Goal: Use online tool/utility: Utilize a website feature to perform a specific function

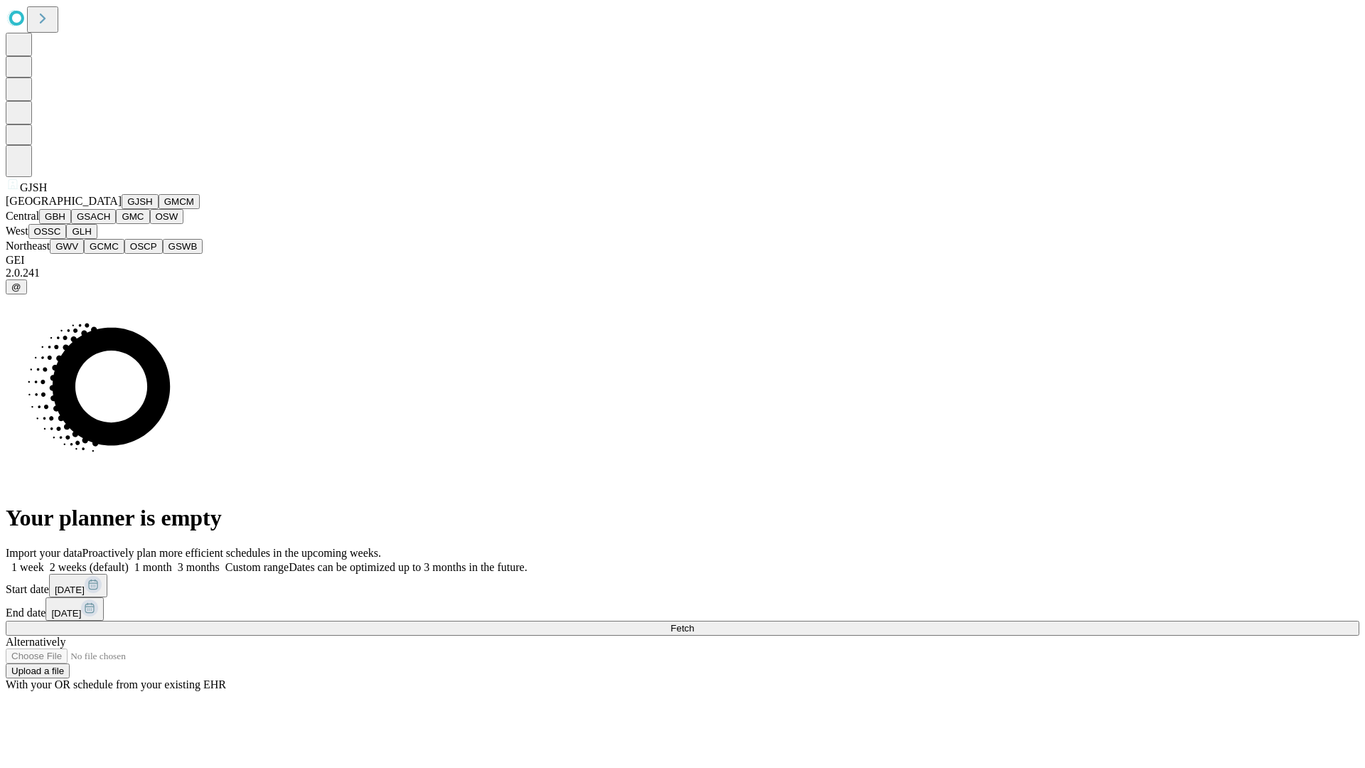
click at [122, 209] on button "GJSH" at bounding box center [140, 201] width 37 height 15
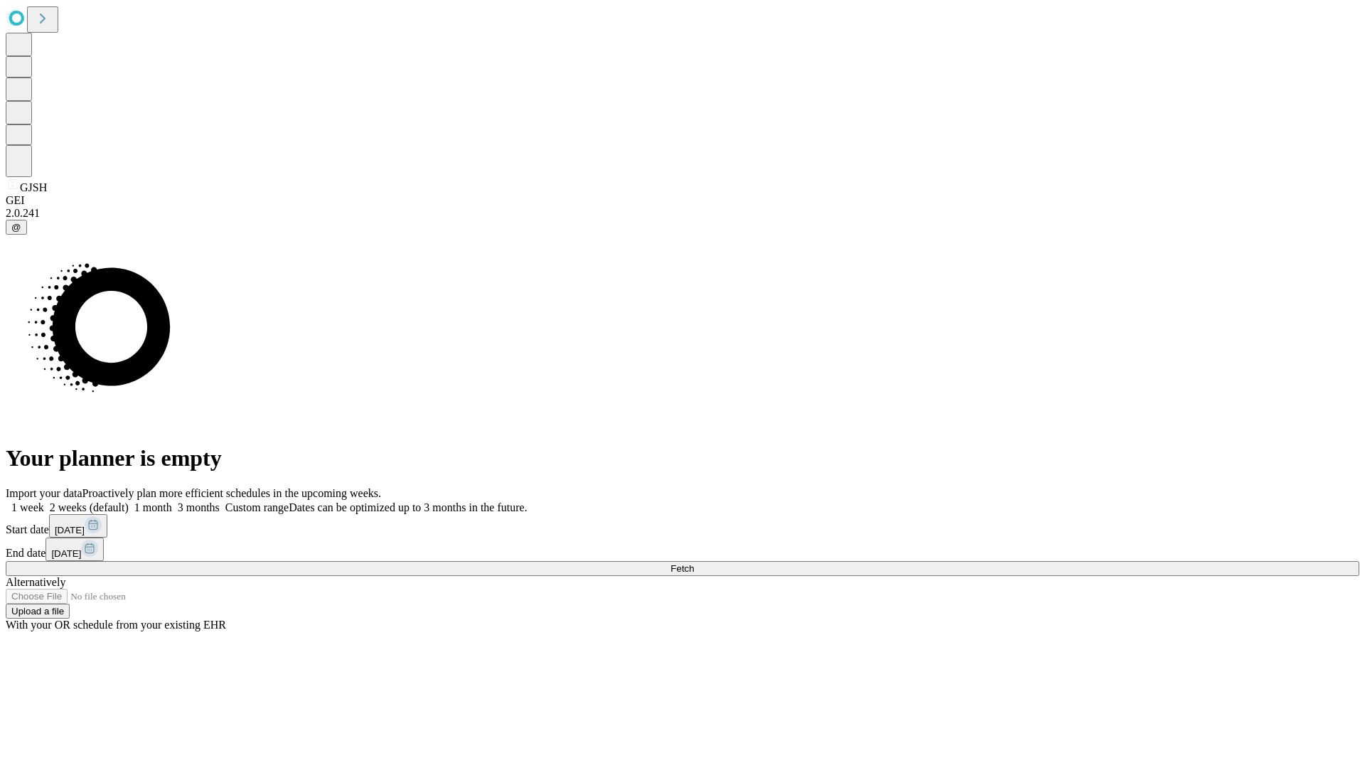
click at [44, 501] on label "1 week" at bounding box center [25, 507] width 38 height 12
click at [694, 563] on span "Fetch" at bounding box center [681, 568] width 23 height 11
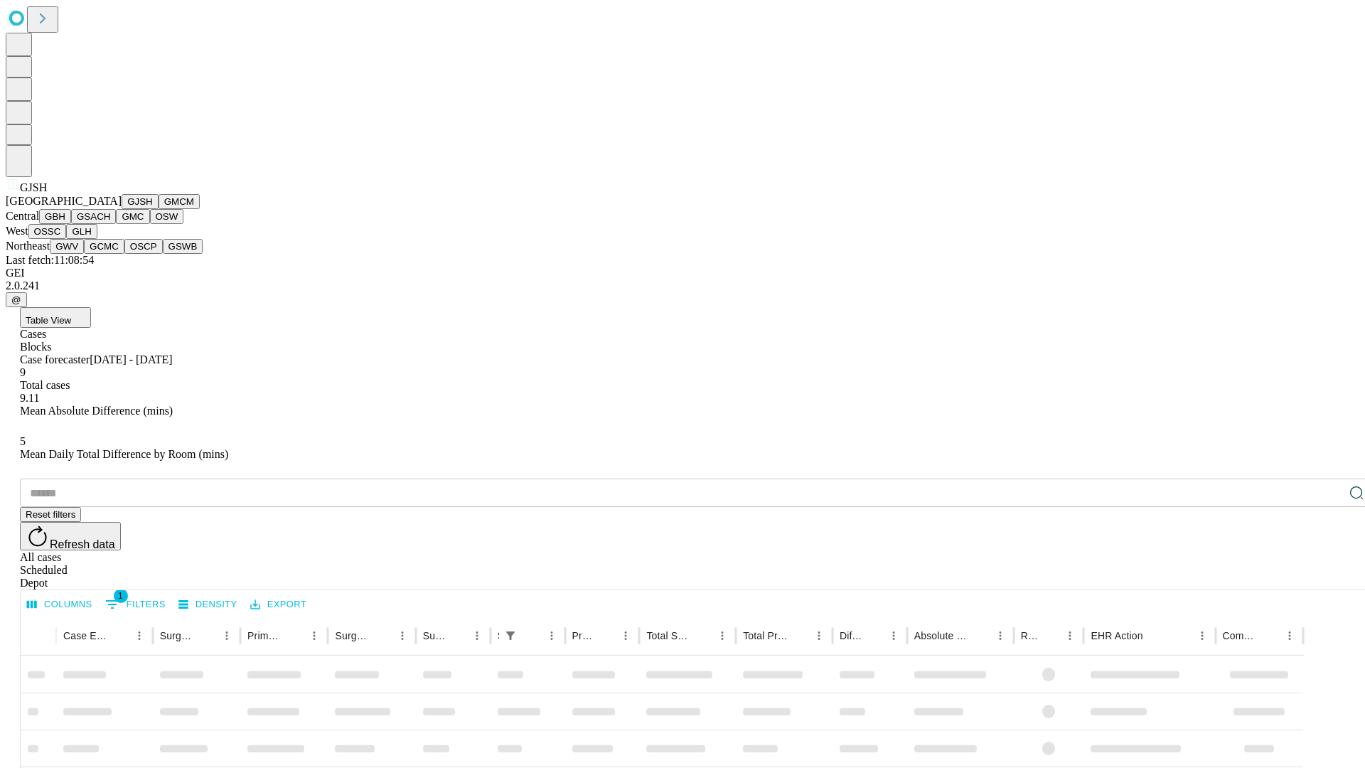
click at [159, 209] on button "GMCM" at bounding box center [179, 201] width 41 height 15
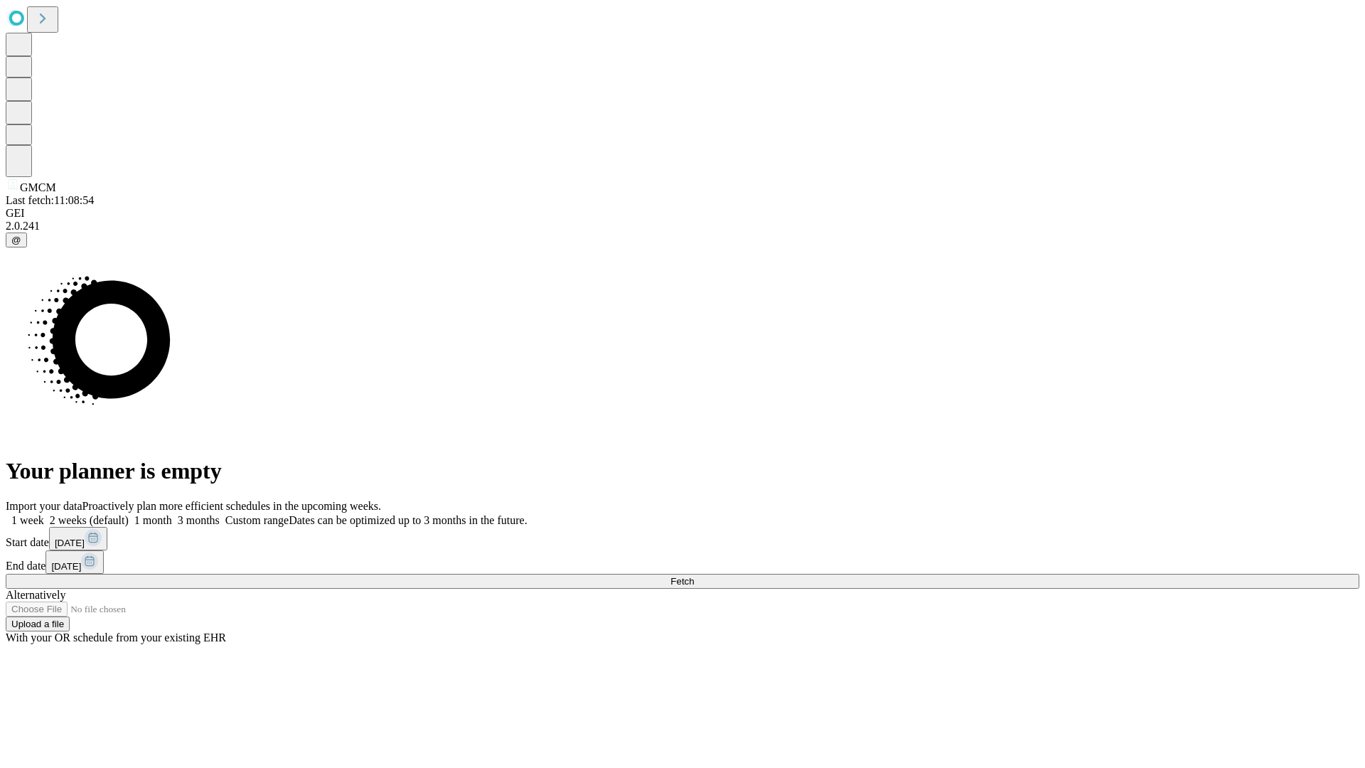
click at [44, 514] on label "1 week" at bounding box center [25, 520] width 38 height 12
click at [694, 576] on span "Fetch" at bounding box center [681, 581] width 23 height 11
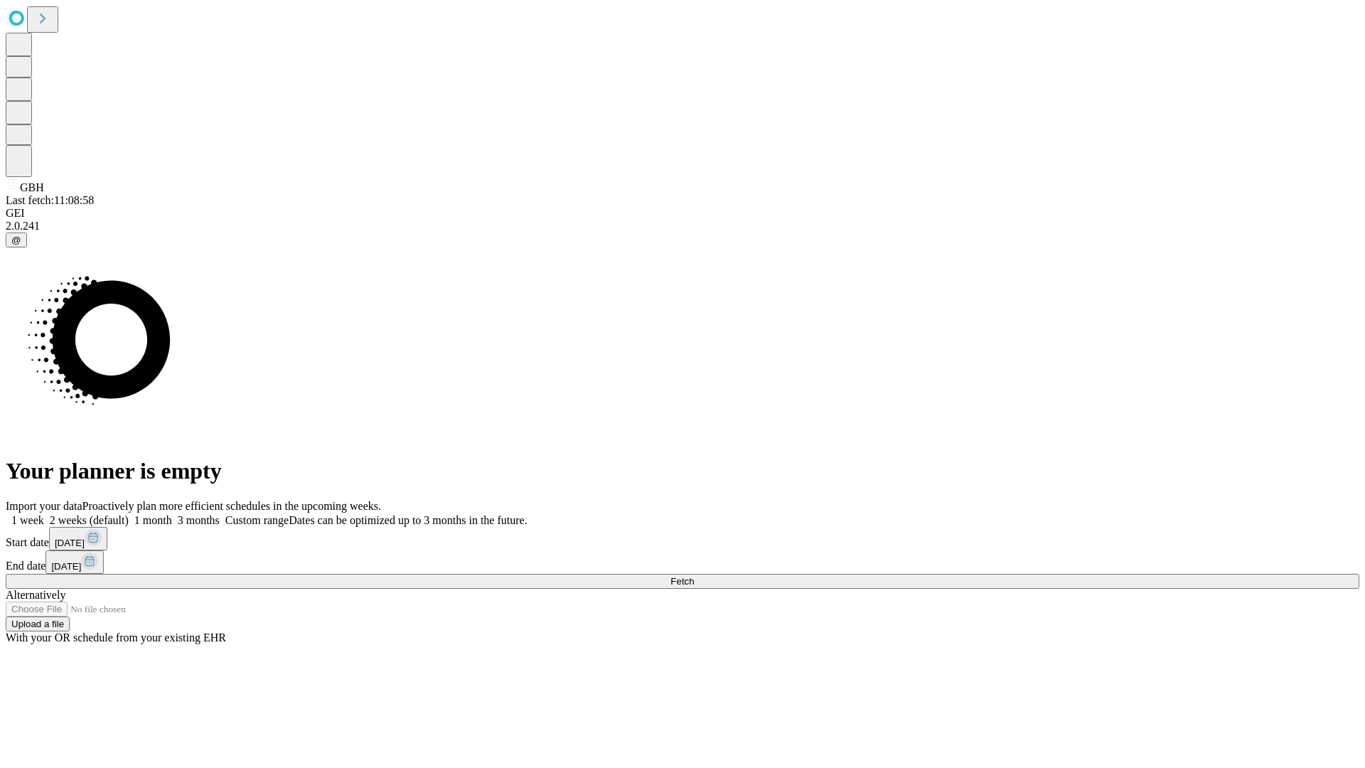
click at [694, 576] on span "Fetch" at bounding box center [681, 581] width 23 height 11
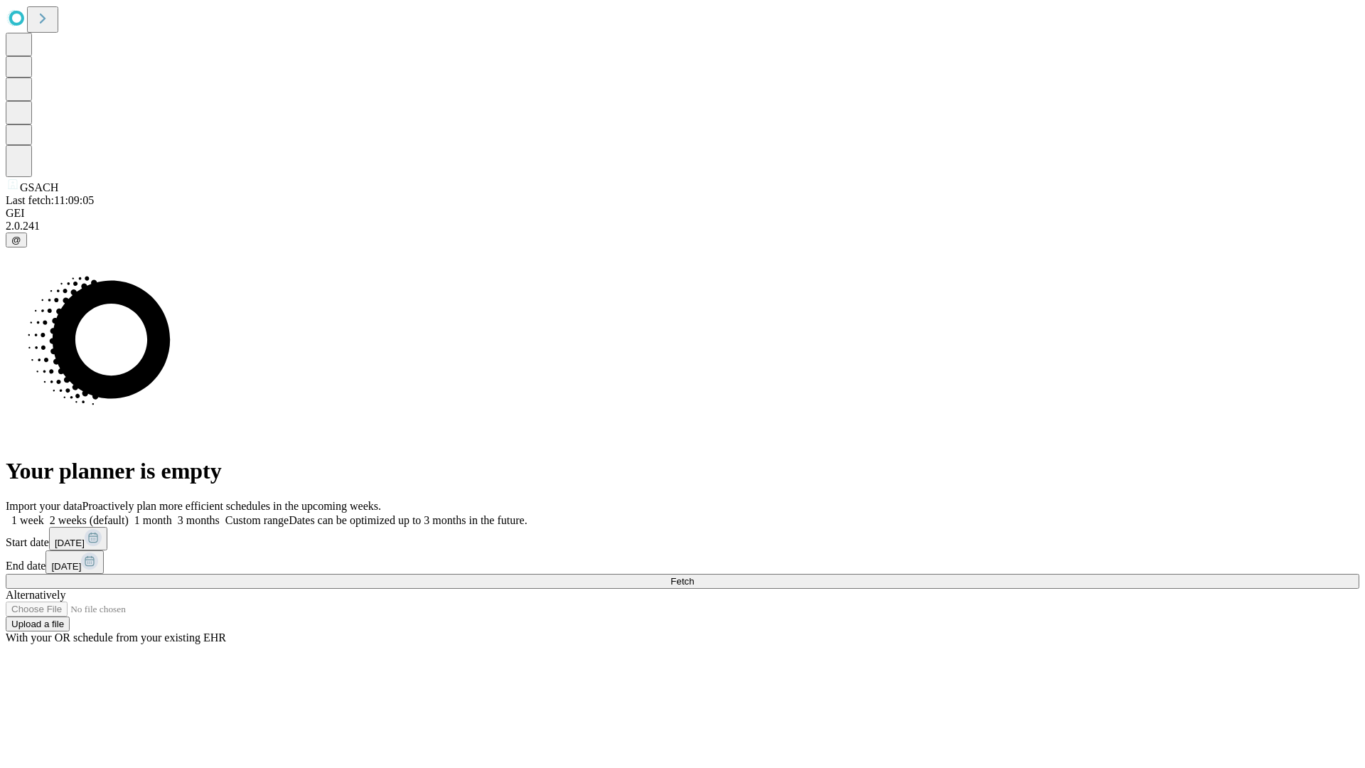
click at [44, 514] on label "1 week" at bounding box center [25, 520] width 38 height 12
click at [694, 576] on span "Fetch" at bounding box center [681, 581] width 23 height 11
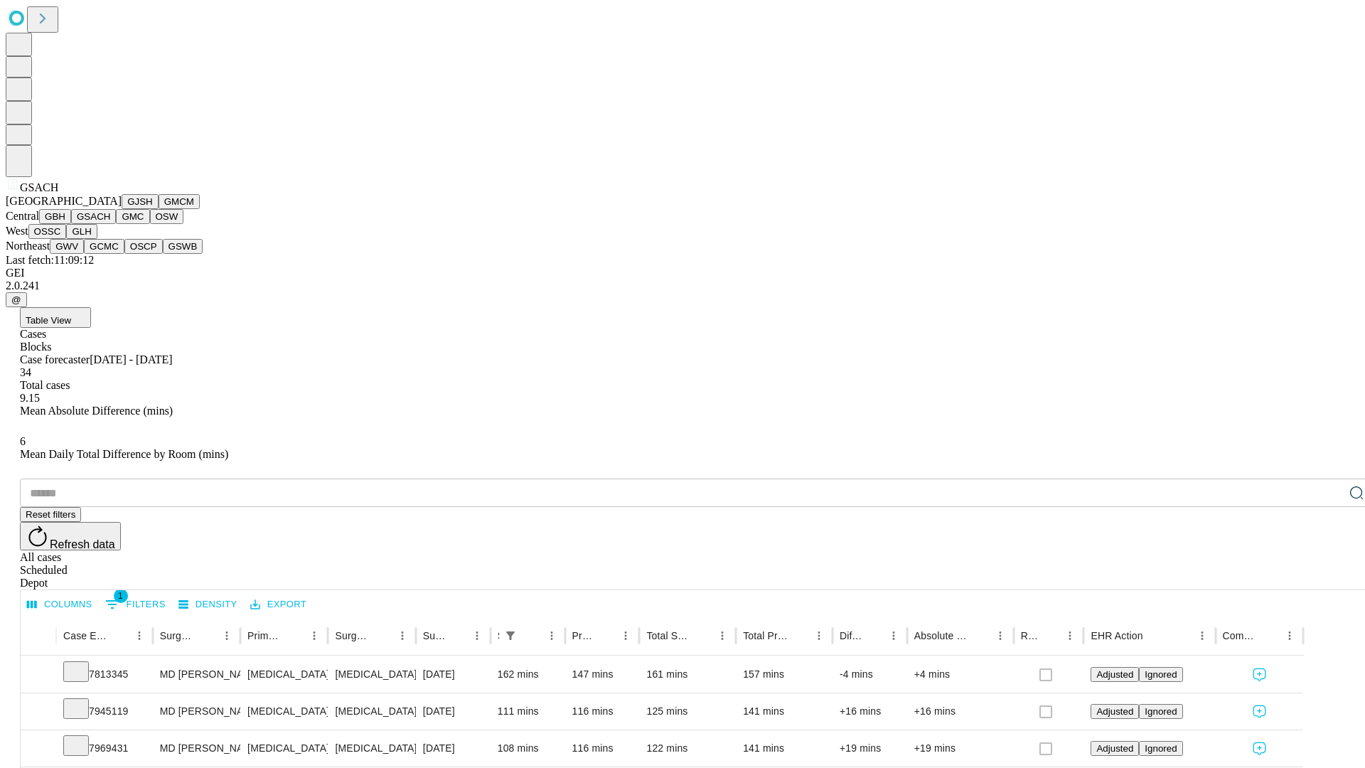
click at [116, 224] on button "GMC" at bounding box center [132, 216] width 33 height 15
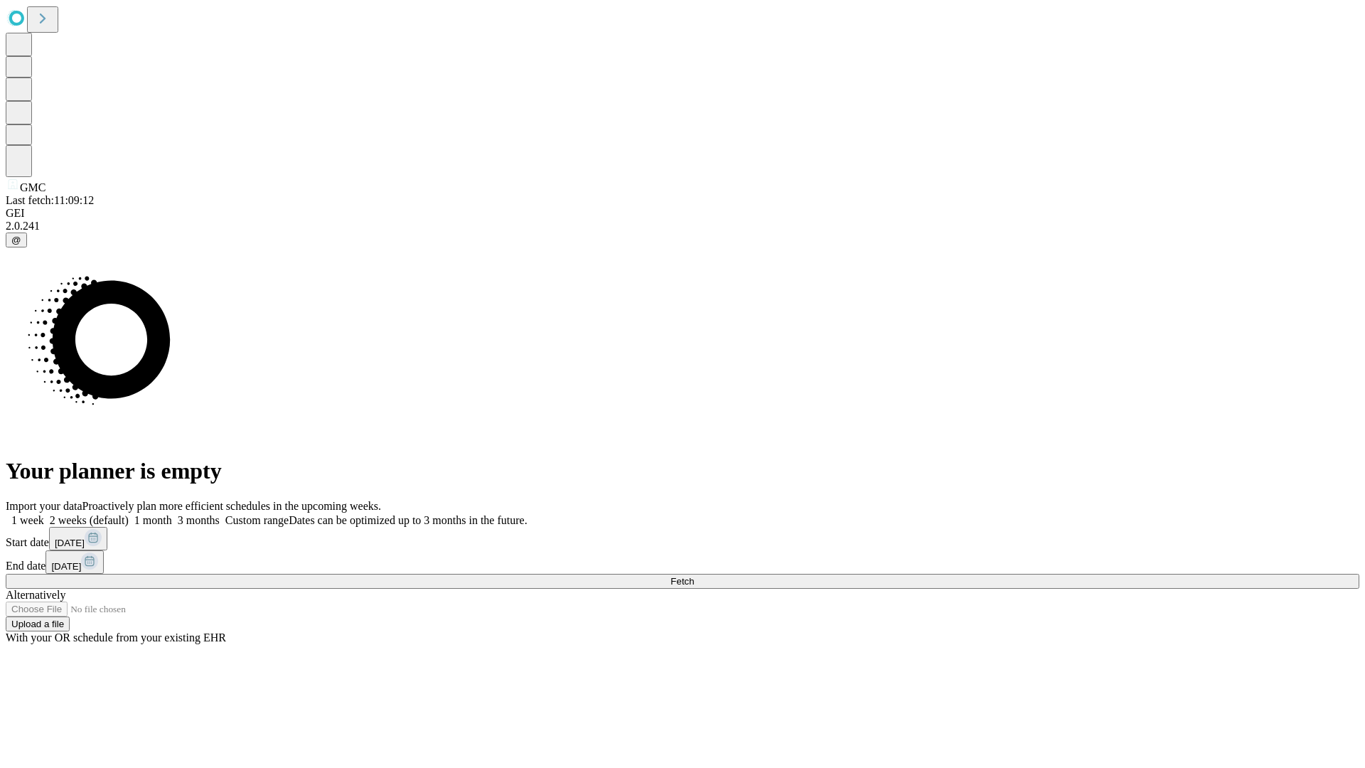
click at [44, 514] on label "1 week" at bounding box center [25, 520] width 38 height 12
click at [694, 576] on span "Fetch" at bounding box center [681, 581] width 23 height 11
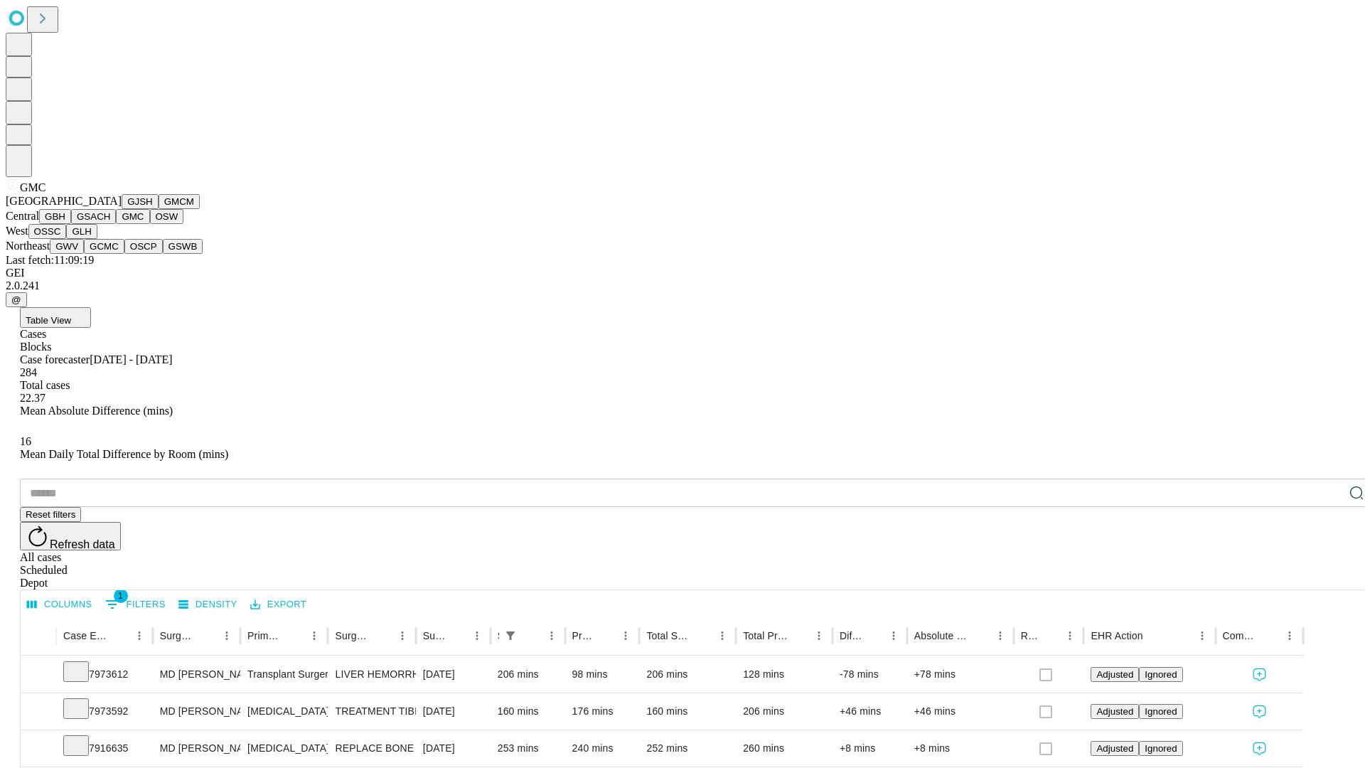
click at [150, 224] on button "OSW" at bounding box center [167, 216] width 34 height 15
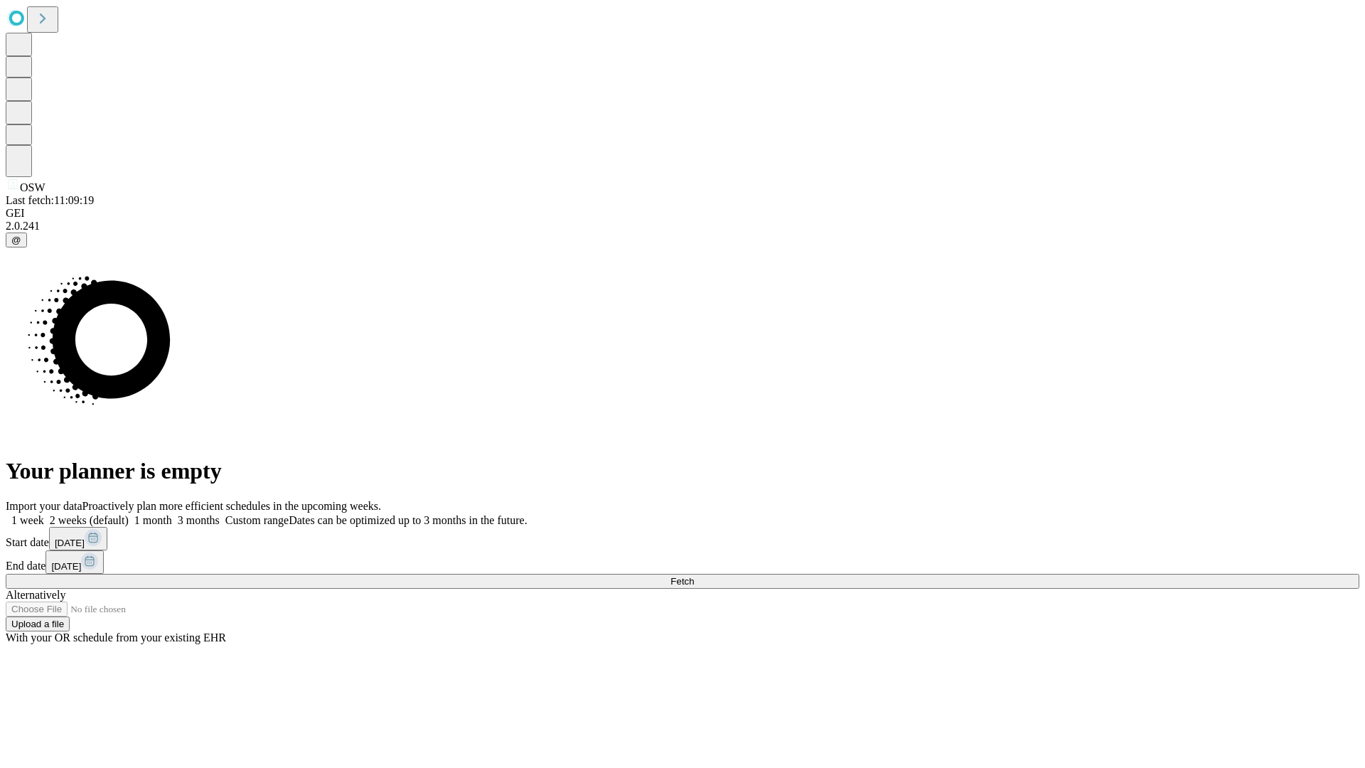
click at [44, 514] on label "1 week" at bounding box center [25, 520] width 38 height 12
click at [694, 576] on span "Fetch" at bounding box center [681, 581] width 23 height 11
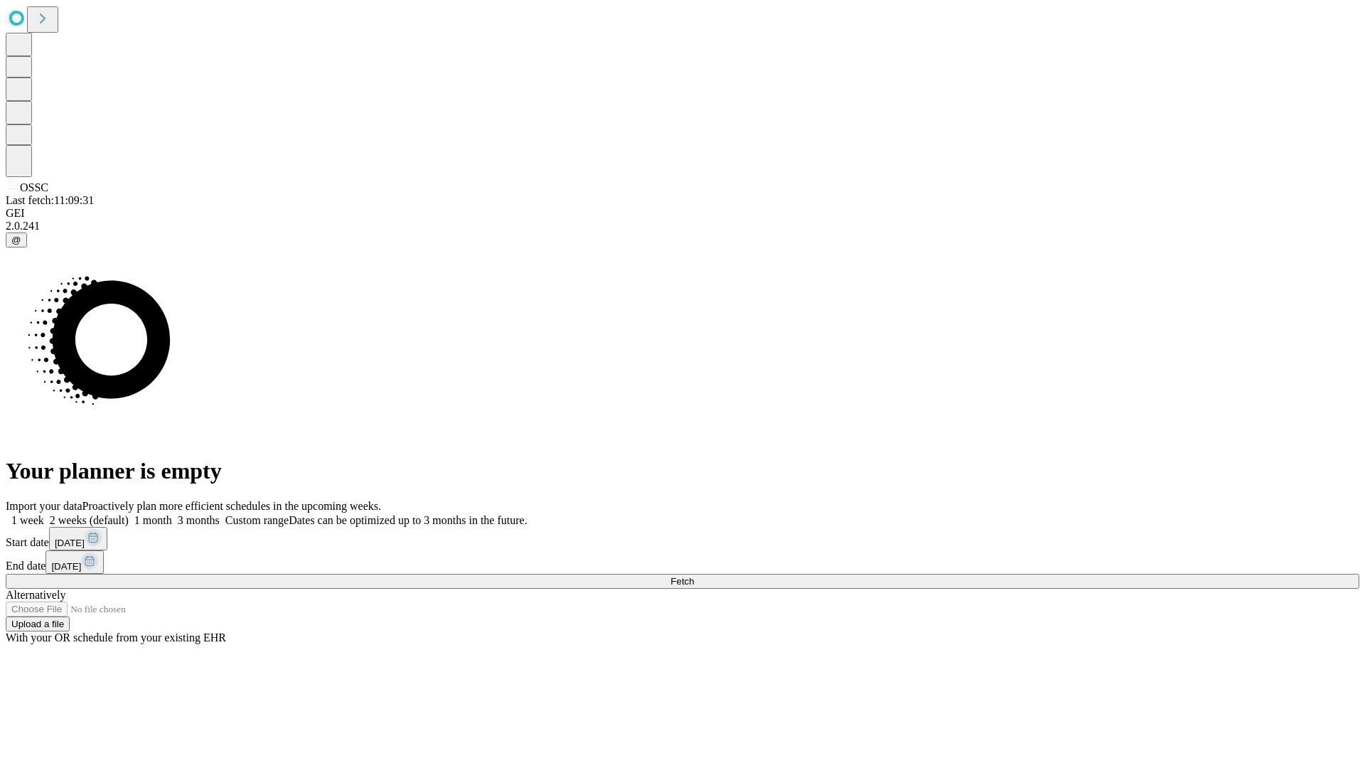
click at [44, 514] on label "1 week" at bounding box center [25, 520] width 38 height 12
click at [694, 576] on span "Fetch" at bounding box center [681, 581] width 23 height 11
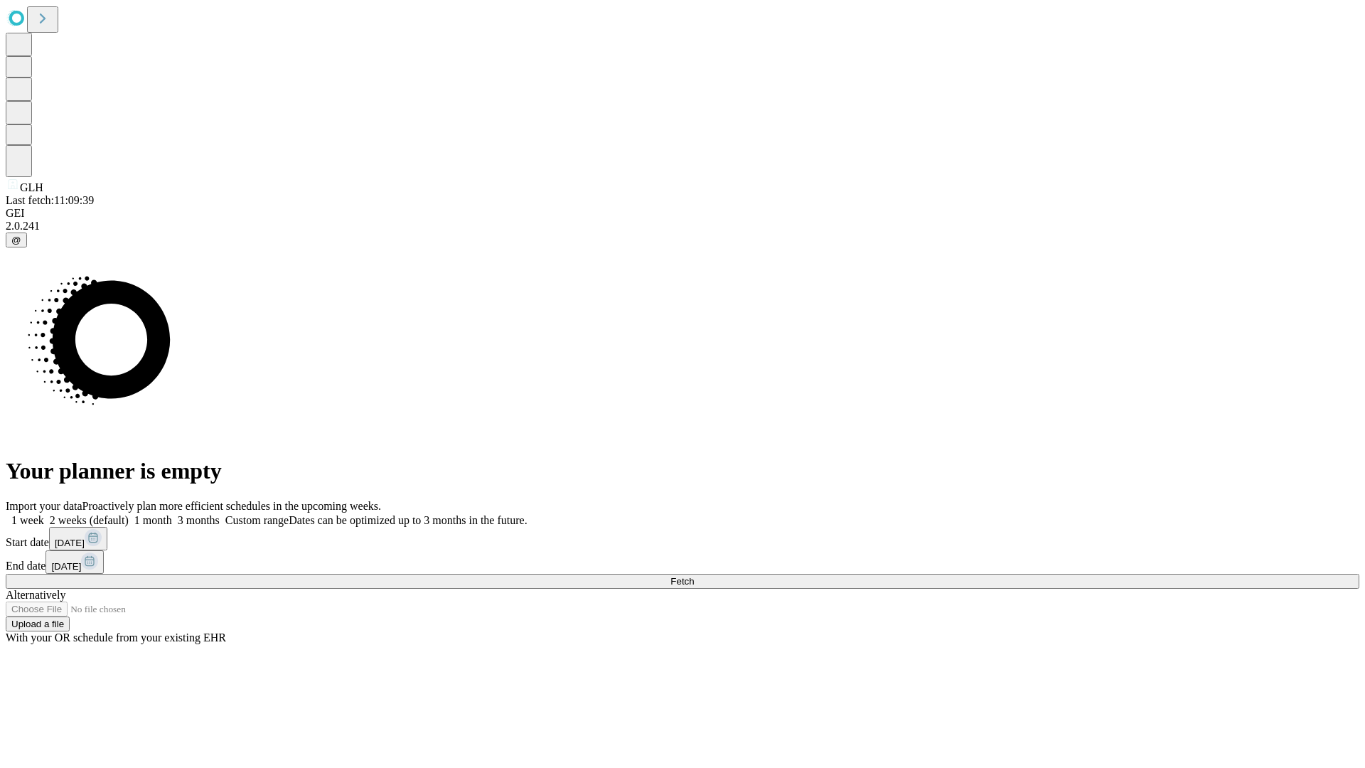
click at [44, 514] on label "1 week" at bounding box center [25, 520] width 38 height 12
click at [694, 576] on span "Fetch" at bounding box center [681, 581] width 23 height 11
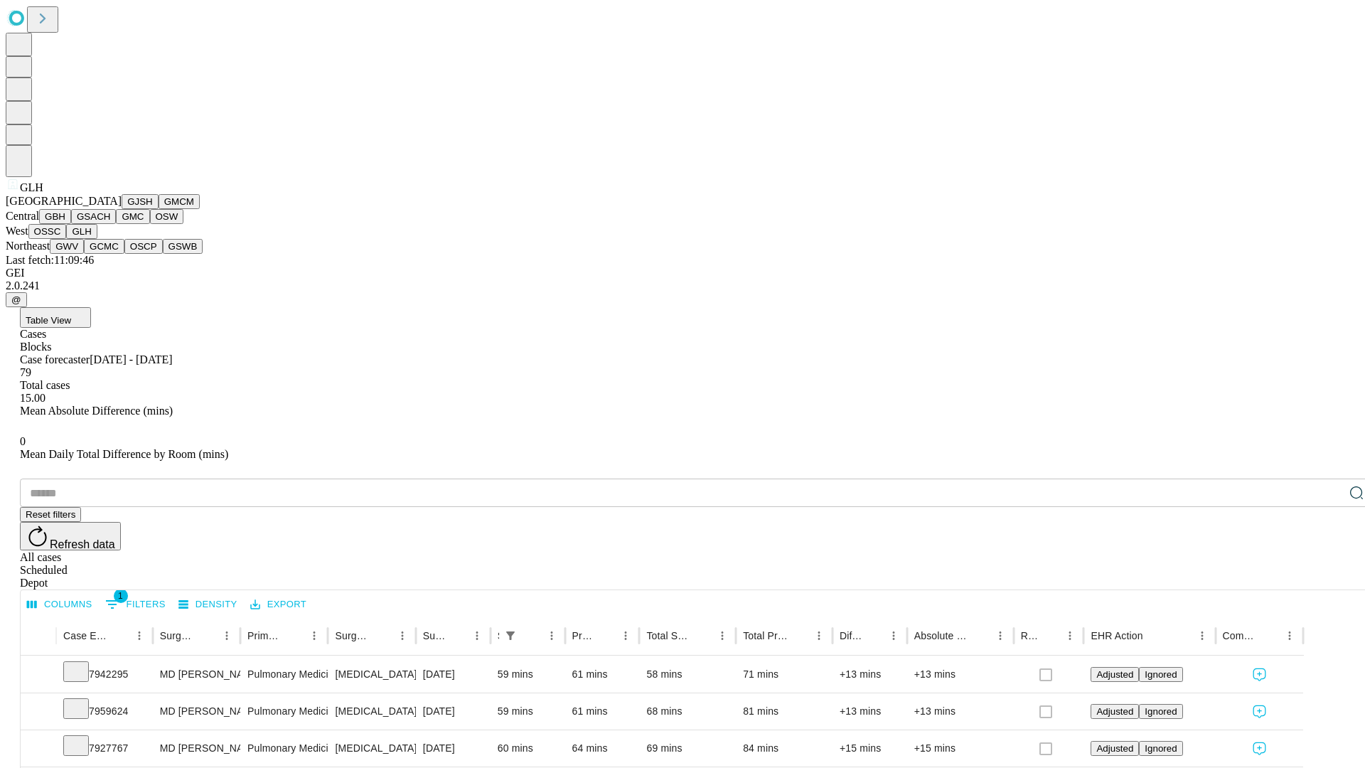
click at [84, 254] on button "GWV" at bounding box center [67, 246] width 34 height 15
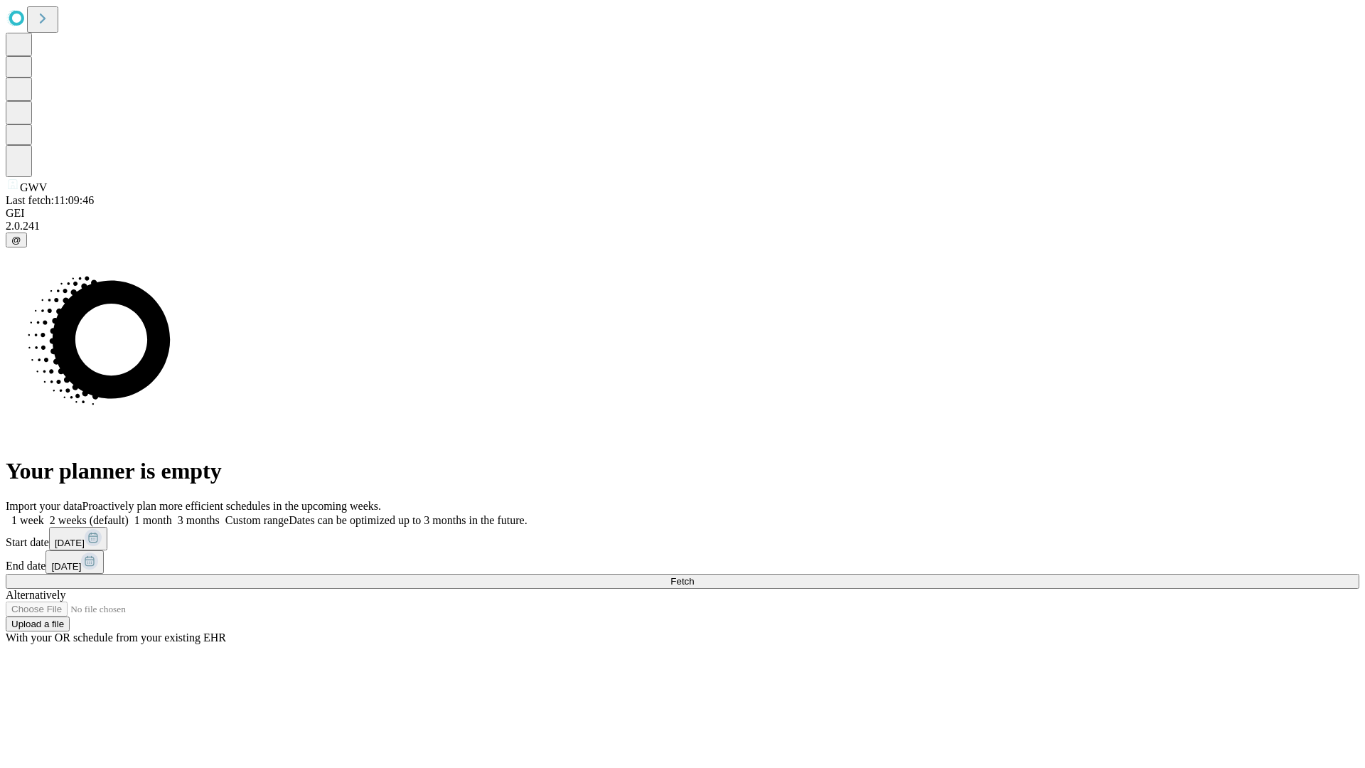
click at [44, 514] on label "1 week" at bounding box center [25, 520] width 38 height 12
click at [694, 576] on span "Fetch" at bounding box center [681, 581] width 23 height 11
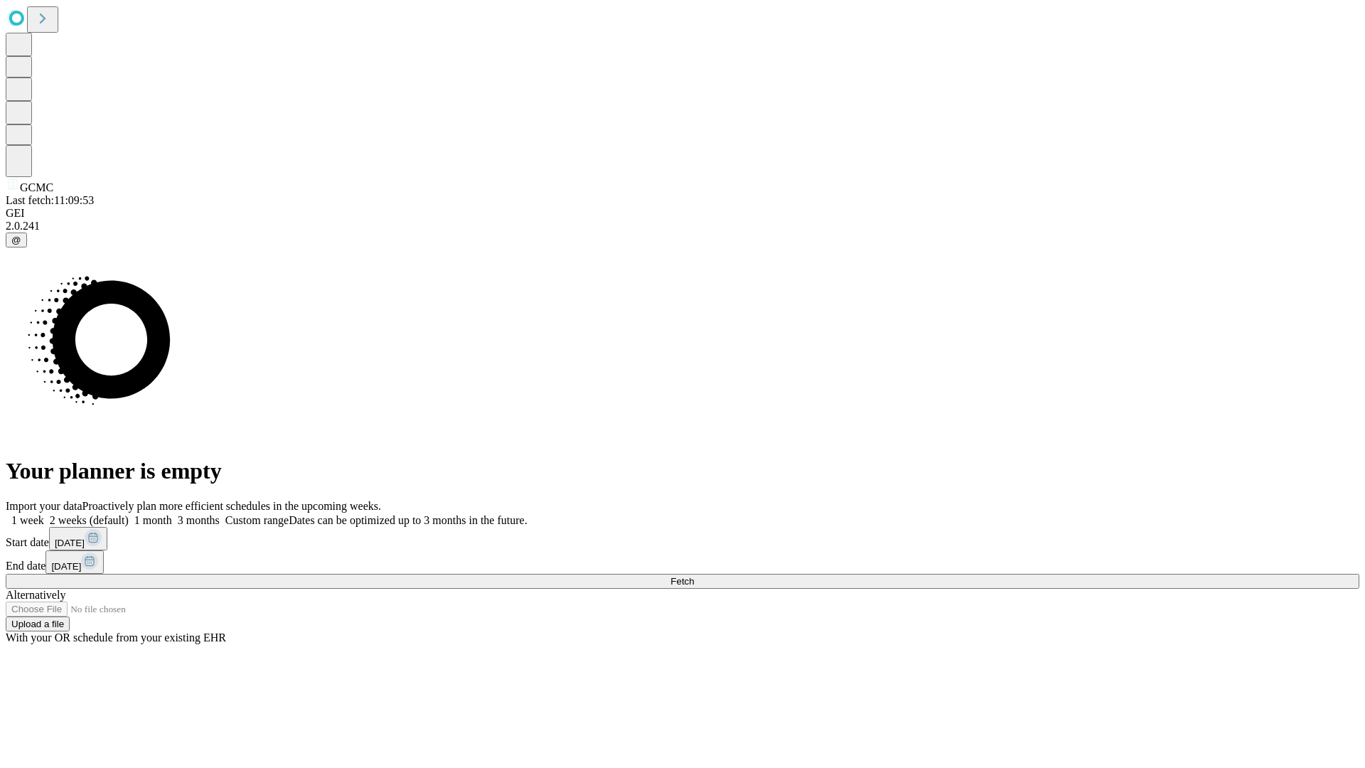
click at [44, 514] on label "1 week" at bounding box center [25, 520] width 38 height 12
click at [694, 576] on span "Fetch" at bounding box center [681, 581] width 23 height 11
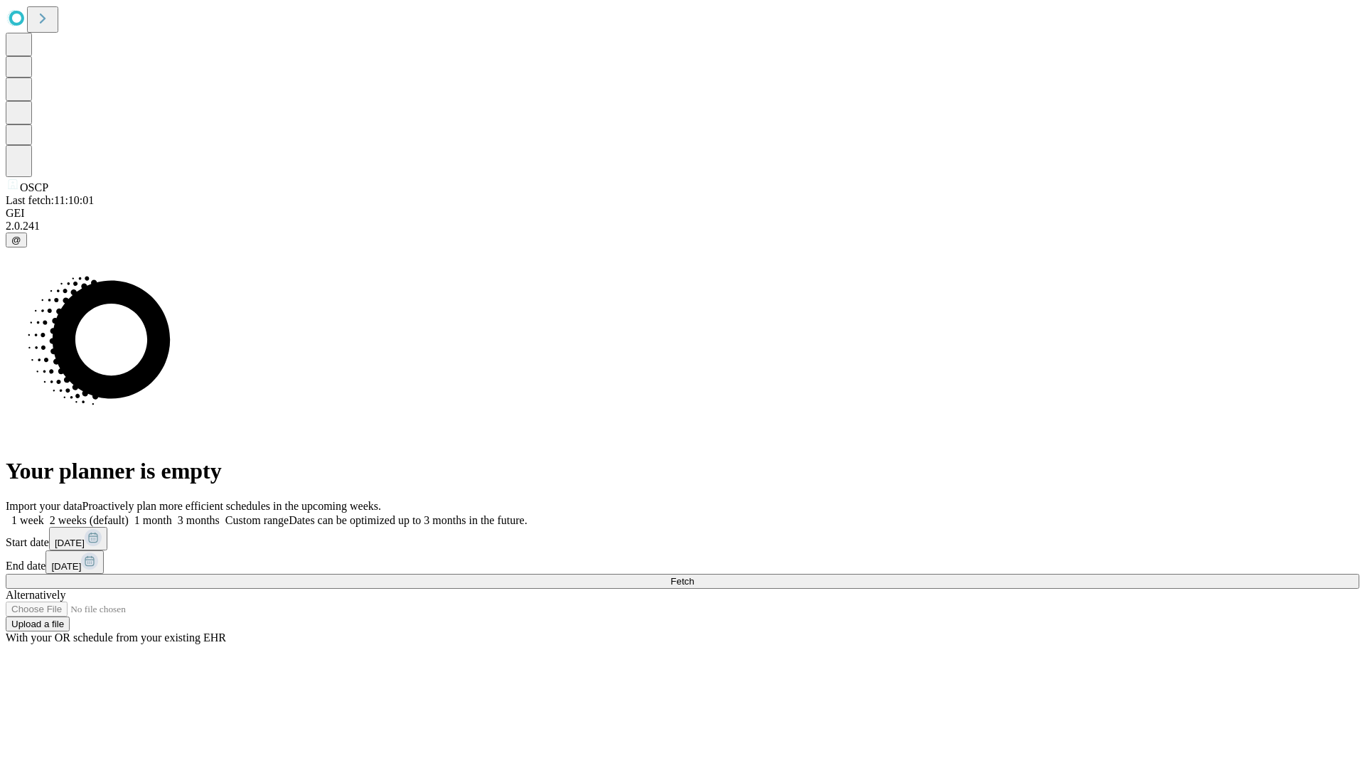
click at [44, 514] on label "1 week" at bounding box center [25, 520] width 38 height 12
click at [694, 576] on span "Fetch" at bounding box center [681, 581] width 23 height 11
